Goal: Entertainment & Leisure: Consume media (video, audio)

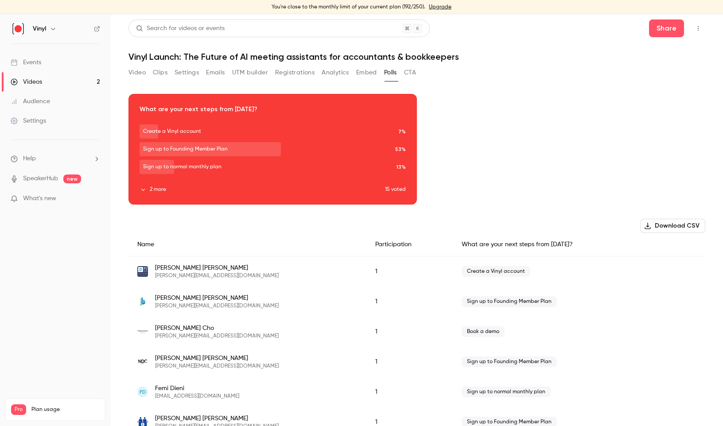
scroll to position [140, 0]
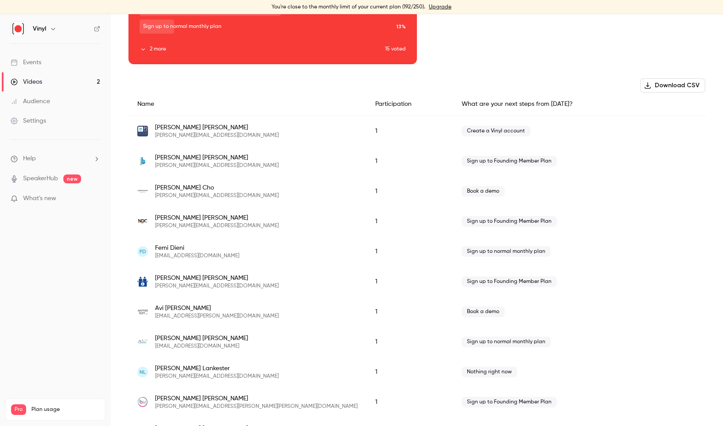
click at [46, 81] on link "Videos 2" at bounding box center [55, 81] width 111 height 19
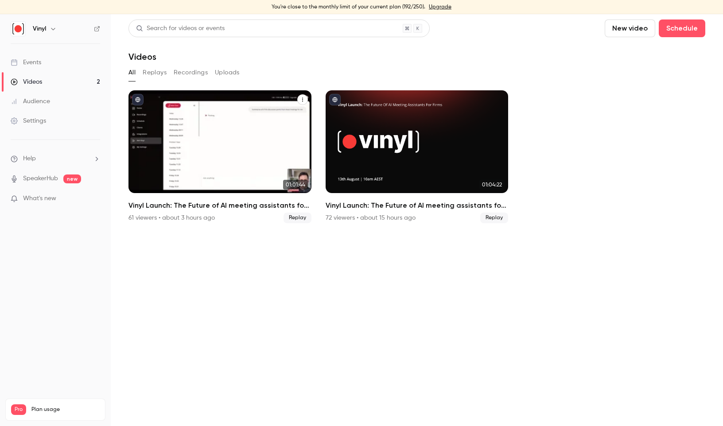
click at [221, 144] on div "Vinyl Launch: The Future of AI meeting assistants for accountants & bookkeepers" at bounding box center [219, 141] width 183 height 103
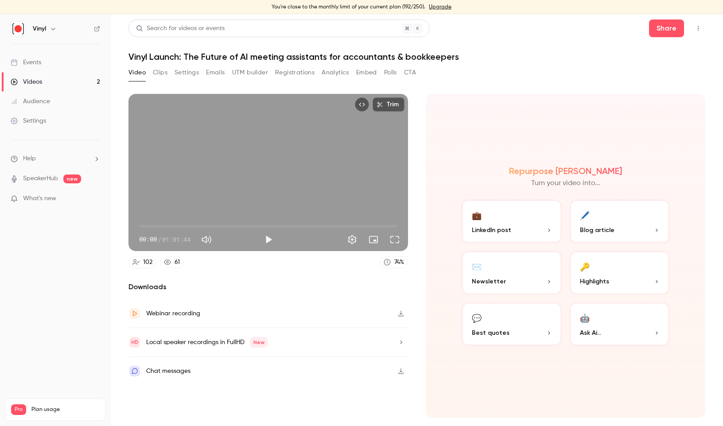
click at [157, 70] on button "Clips" at bounding box center [160, 73] width 15 height 14
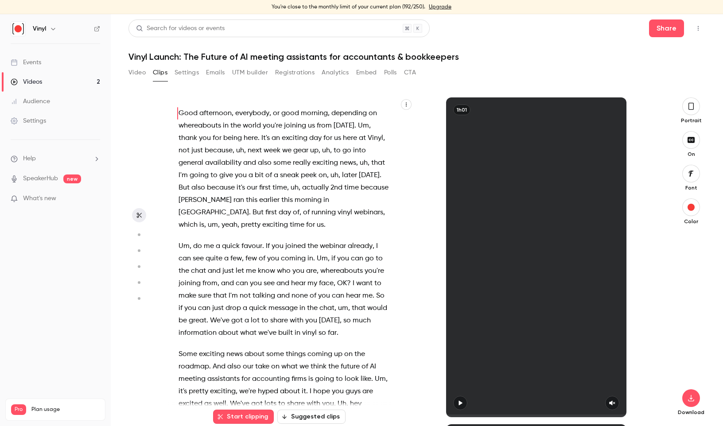
scroll to position [14, 0]
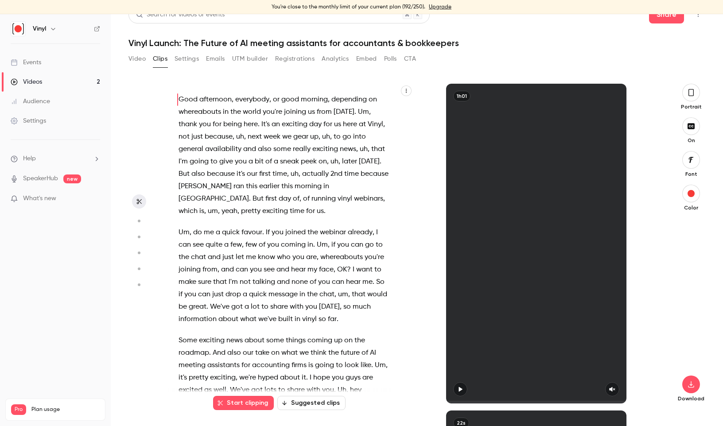
click at [309, 402] on button "Suggested clips" at bounding box center [311, 403] width 68 height 14
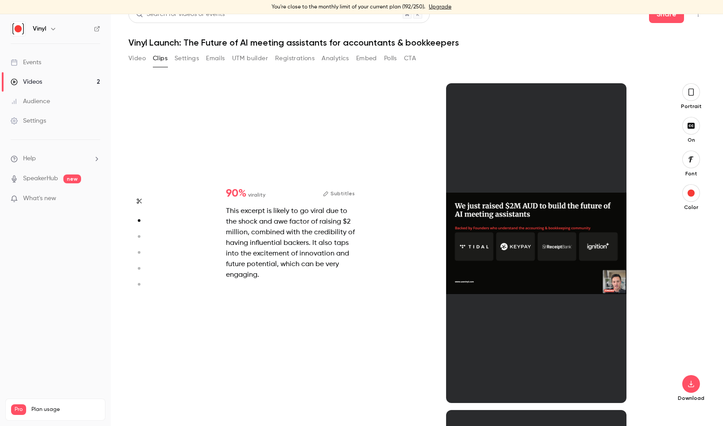
scroll to position [327, 0]
click at [521, 235] on div at bounding box center [536, 243] width 180 height 320
click at [518, 270] on div at bounding box center [536, 243] width 180 height 320
